Goal: Browse casually: Explore the website without a specific task or goal

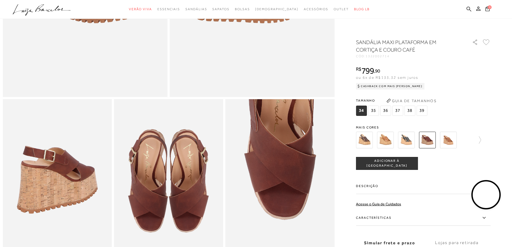
scroll to position [54, 0]
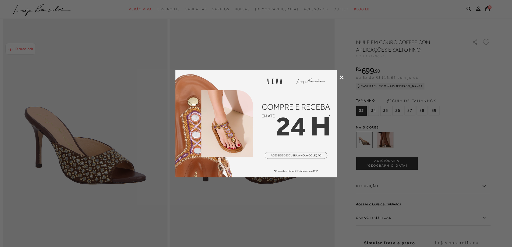
click at [340, 76] on icon at bounding box center [342, 77] width 4 height 4
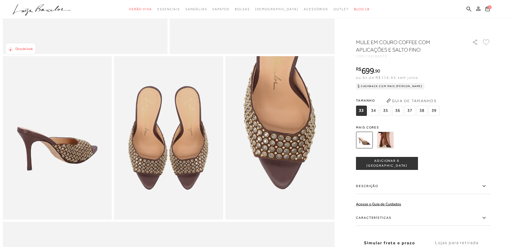
scroll to position [269, 0]
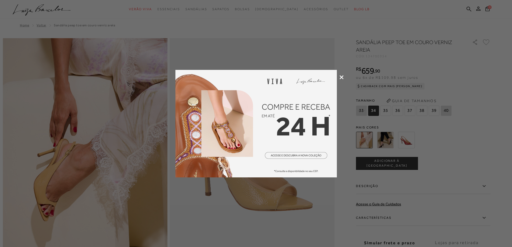
click at [345, 75] on div at bounding box center [256, 123] width 512 height 247
click at [341, 76] on icon at bounding box center [342, 77] width 4 height 4
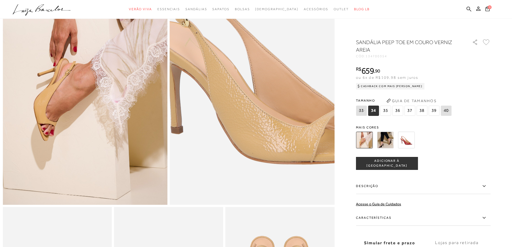
scroll to position [81, 0]
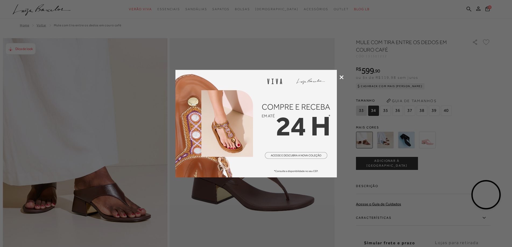
click at [340, 77] on icon at bounding box center [342, 77] width 4 height 4
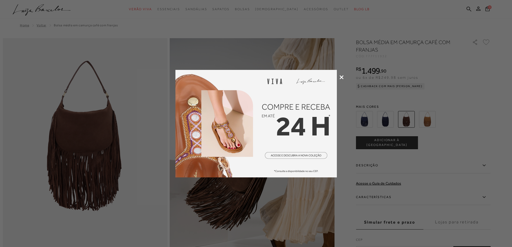
click at [343, 76] on icon at bounding box center [342, 77] width 4 height 4
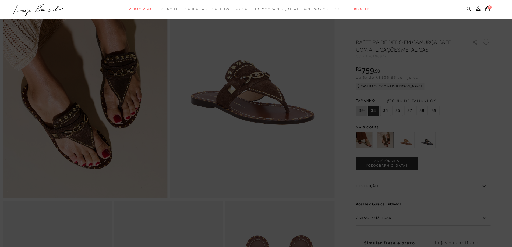
scroll to position [81, 0]
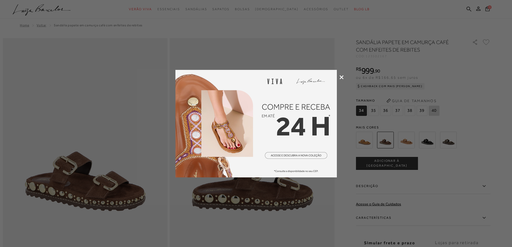
click at [344, 77] on div at bounding box center [256, 123] width 512 height 247
click at [342, 77] on icon at bounding box center [342, 77] width 4 height 4
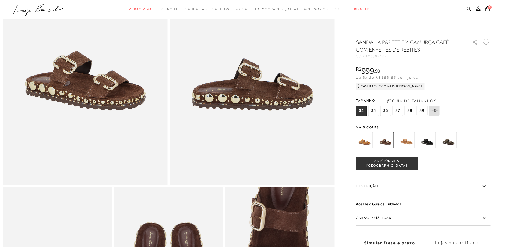
scroll to position [54, 0]
